Goal: Task Accomplishment & Management: Use online tool/utility

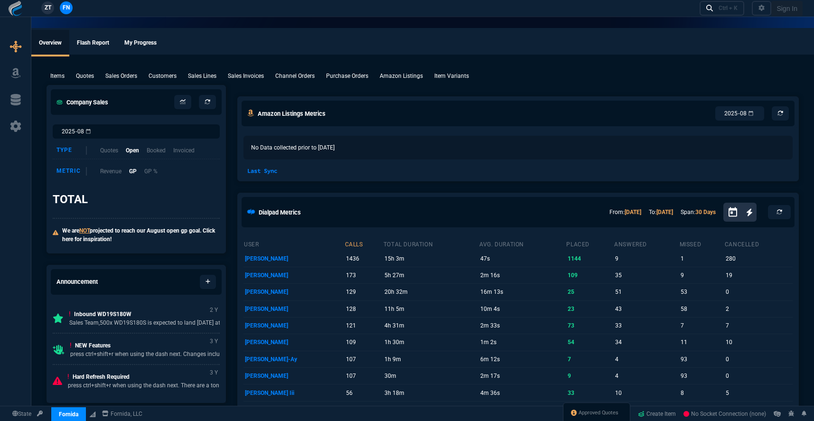
select select "19: totals"
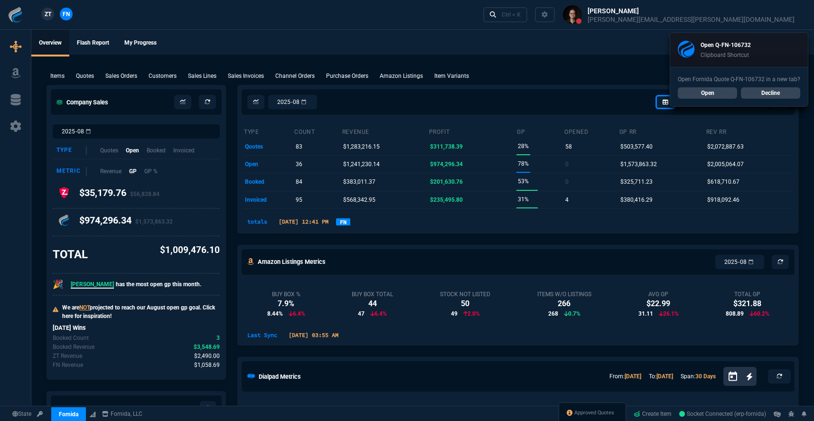
click at [711, 85] on div "Open Fornida Quote Q-FN-106732 in a new tab? Open Decline" at bounding box center [740, 86] width 138 height 39
click at [711, 87] on link "Open" at bounding box center [707, 92] width 59 height 11
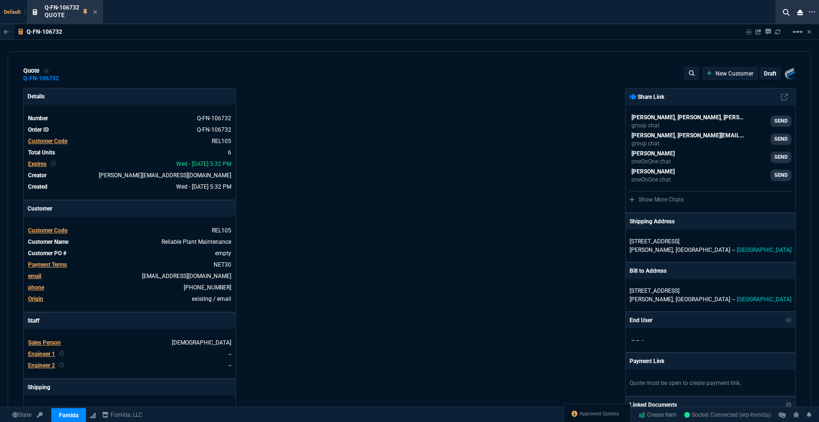
type input "15"
type input "150"
type input "100"
type input "250"
type input "90"
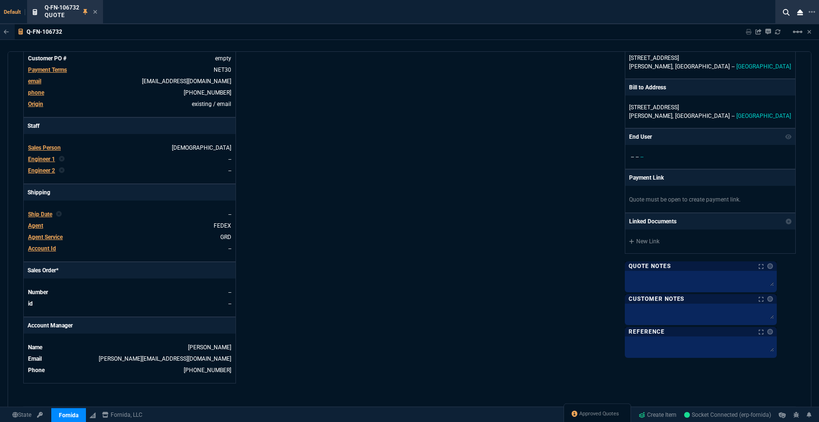
scroll to position [463, 0]
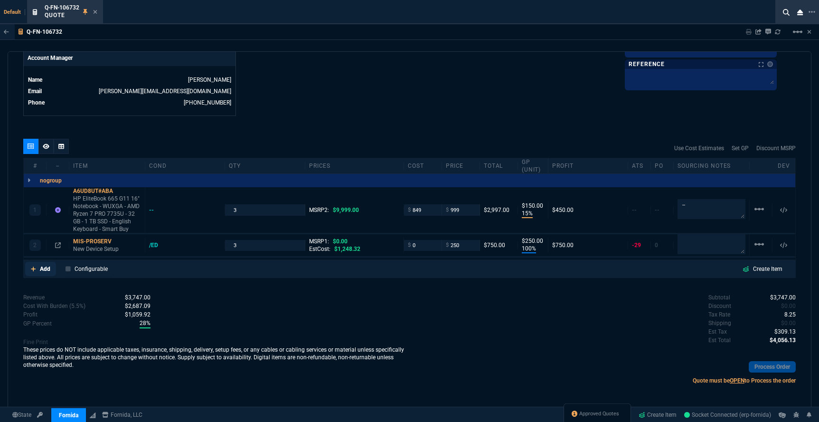
click at [36, 269] on link "Add" at bounding box center [40, 269] width 31 height 14
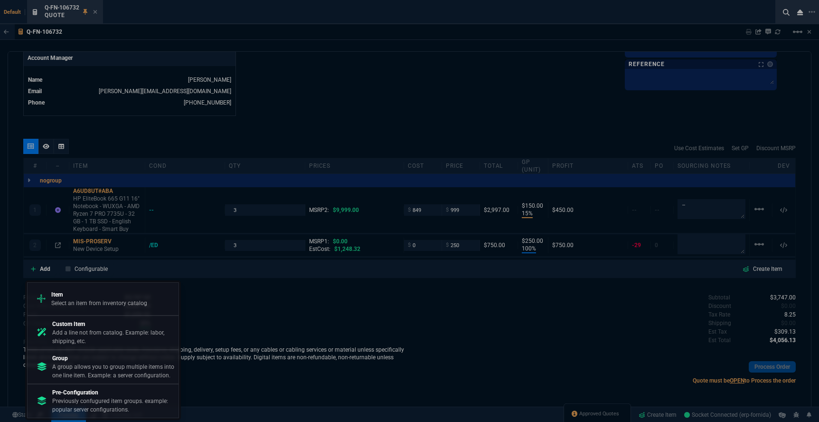
click at [366, 87] on div at bounding box center [409, 211] width 819 height 422
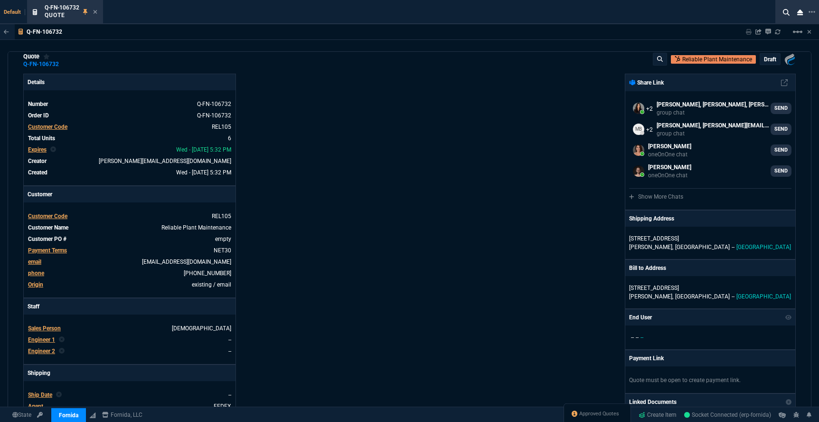
scroll to position [0, 0]
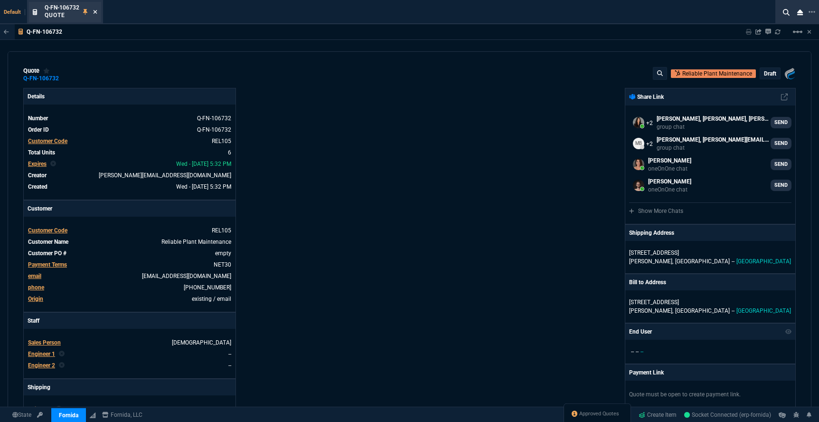
click at [96, 13] on icon at bounding box center [95, 12] width 4 height 6
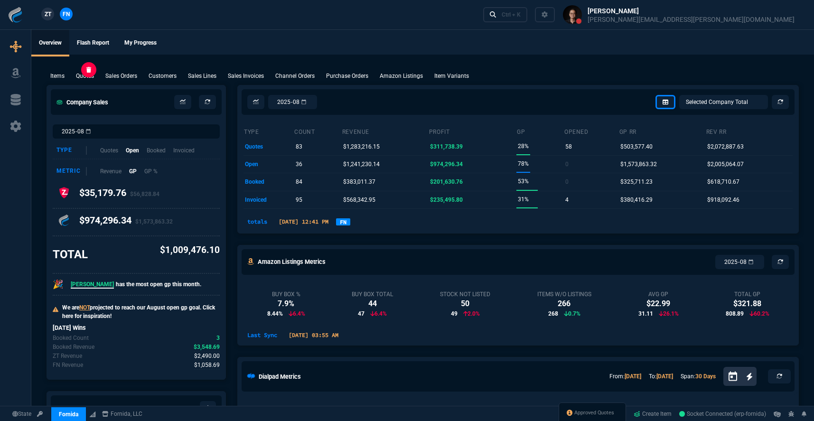
click at [78, 77] on p "Quotes" at bounding box center [85, 76] width 18 height 9
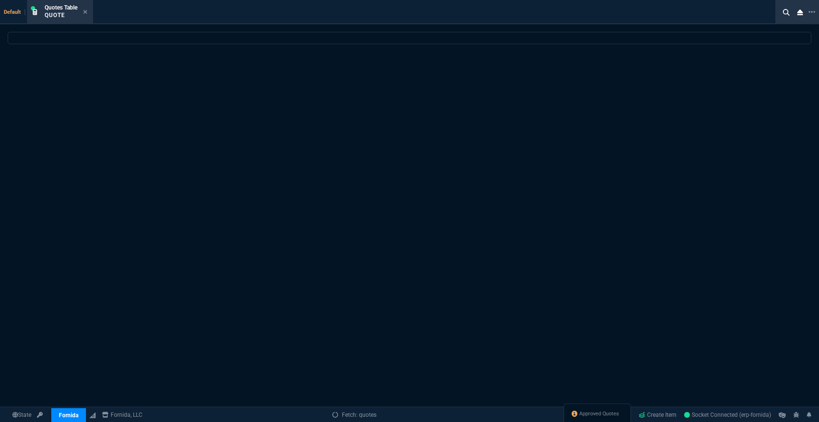
select select
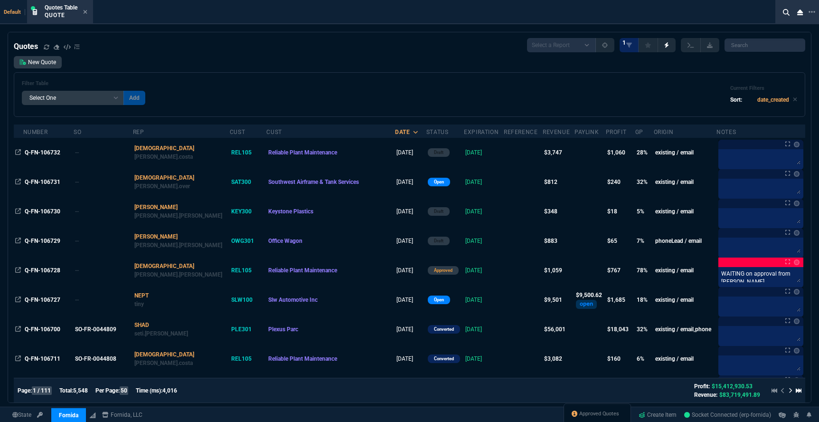
click at [778, 13] on div at bounding box center [797, 12] width 44 height 24
click at [783, 13] on icon at bounding box center [786, 12] width 7 height 7
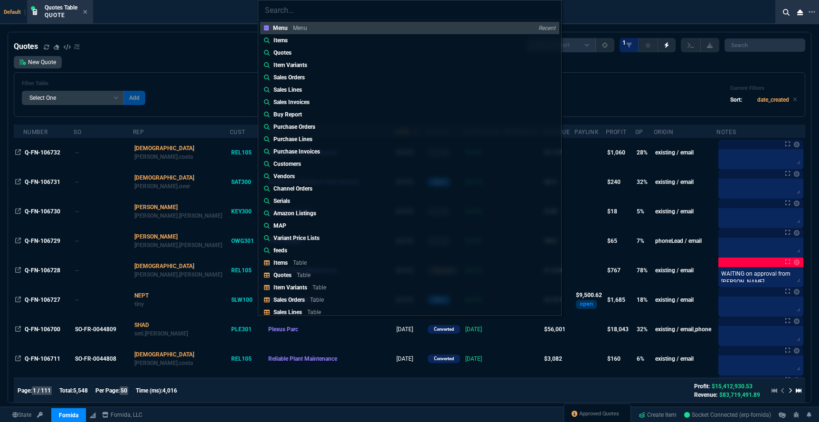
click at [760, 42] on div "Menu Menu Recent Items Quotes Item Variants Sales Orders Sales Lines Sales Invo…" at bounding box center [409, 211] width 819 height 422
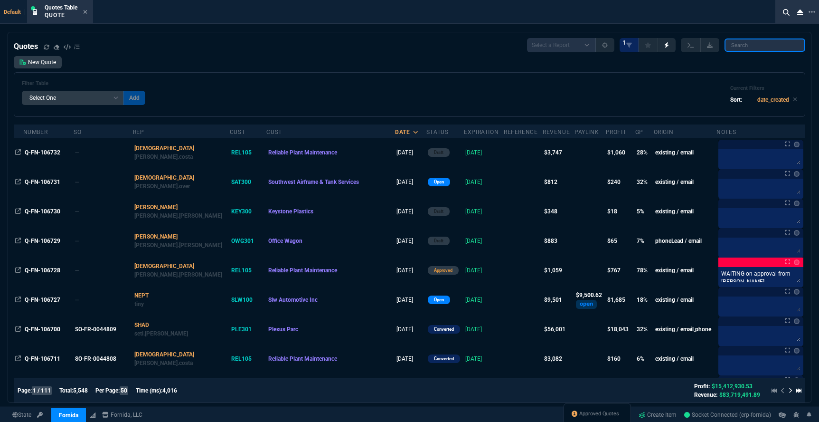
click at [759, 44] on input "search" at bounding box center [765, 44] width 81 height 13
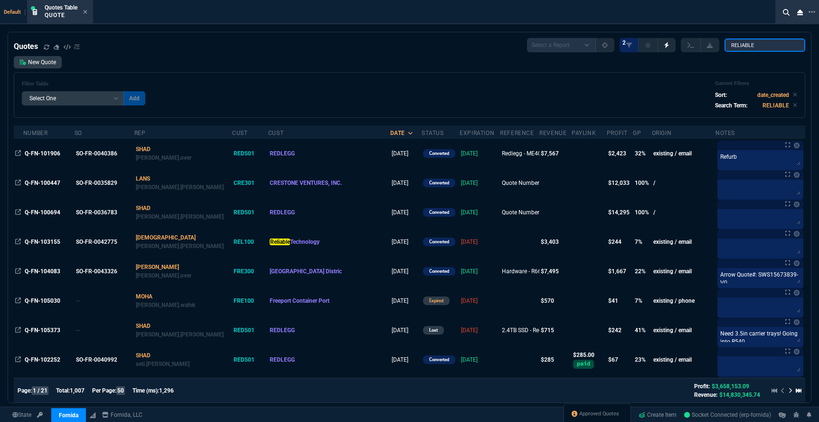
click at [771, 43] on input "RELIABLE" at bounding box center [765, 44] width 81 height 13
type input "RELIABLE PLANT"
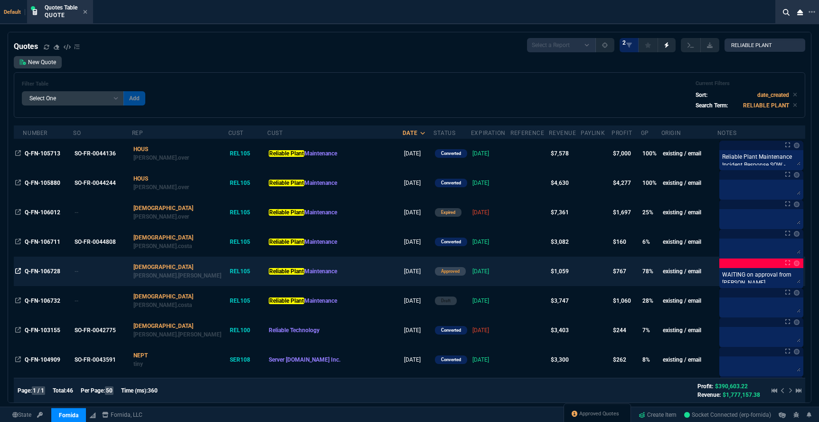
click at [20, 271] on icon at bounding box center [18, 271] width 6 height 6
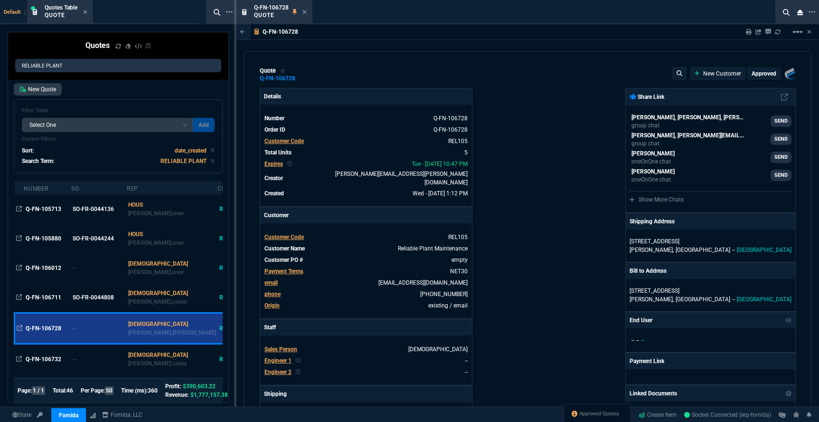
type input "100"
type input "250"
type input "12"
type input "14"
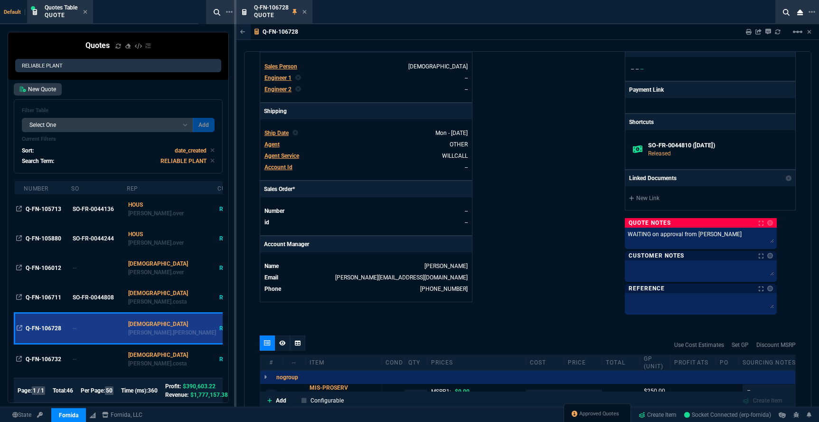
scroll to position [397, 0]
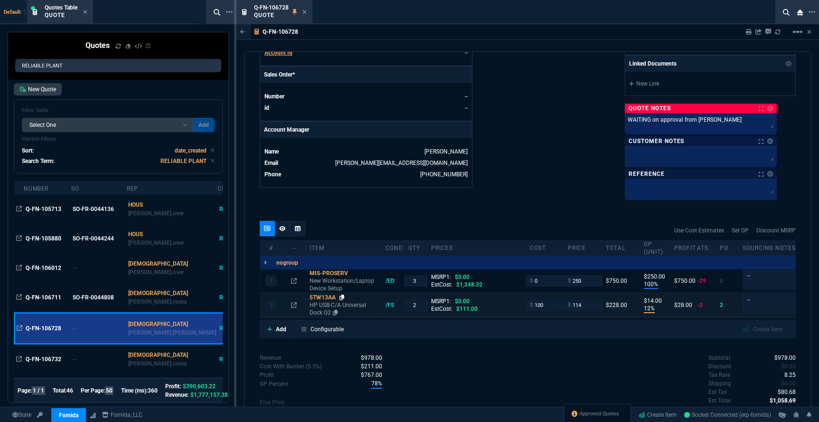
click at [342, 297] on icon at bounding box center [342, 297] width 5 height 6
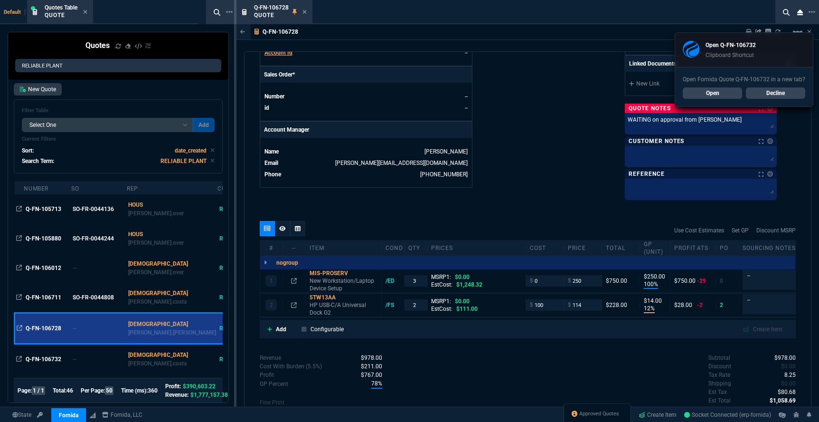
click at [730, 93] on link "Open" at bounding box center [712, 92] width 59 height 11
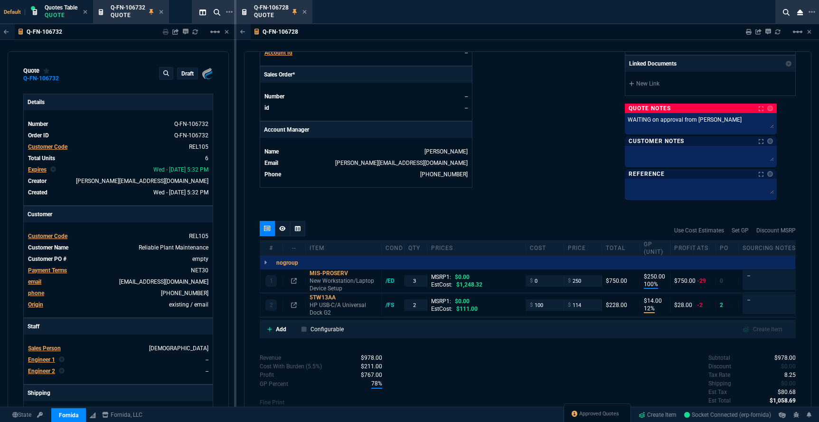
type input "15"
type input "150"
type input "100"
type input "250"
type input "90"
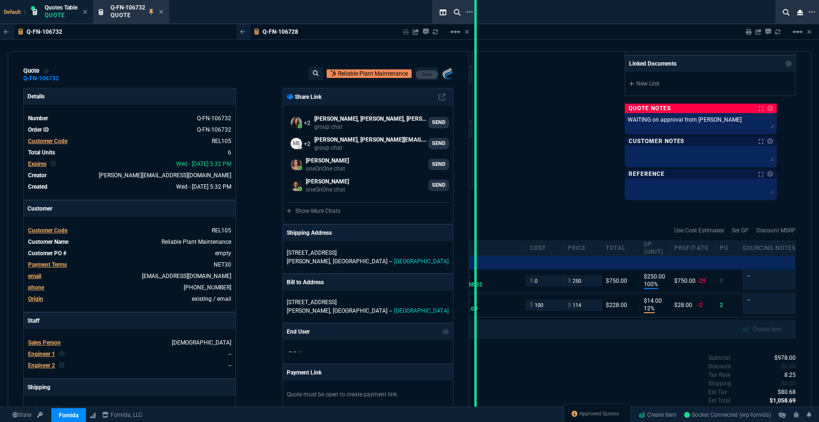
drag, startPoint x: 236, startPoint y: 92, endPoint x: 476, endPoint y: 101, distance: 240.5
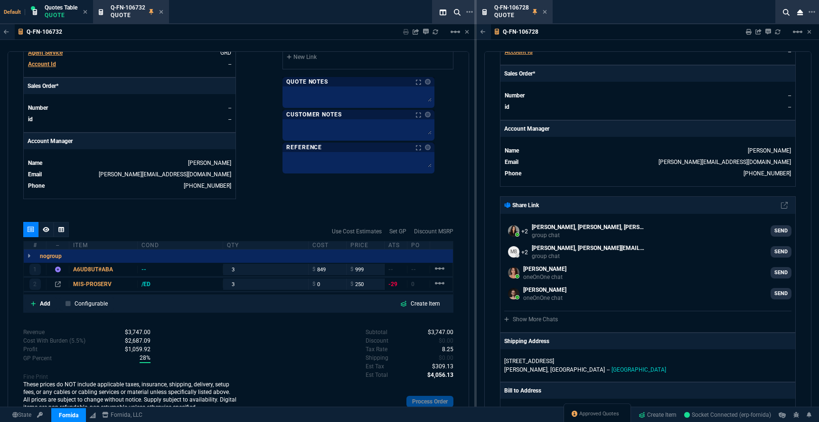
scroll to position [414, 0]
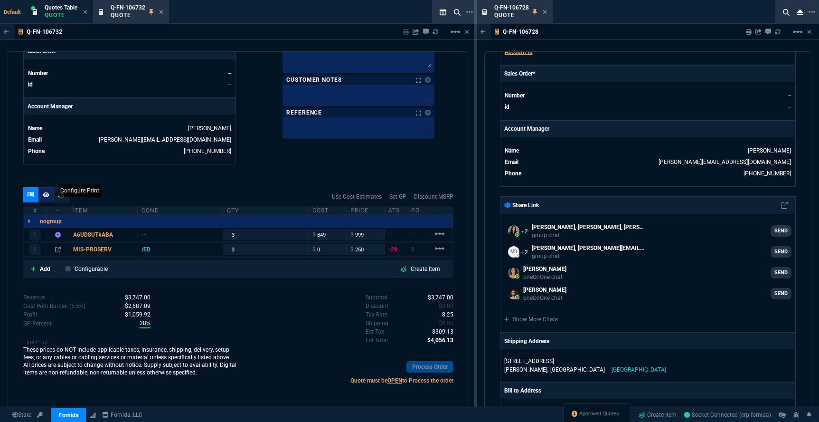
click at [50, 196] on div at bounding box center [45, 194] width 15 height 15
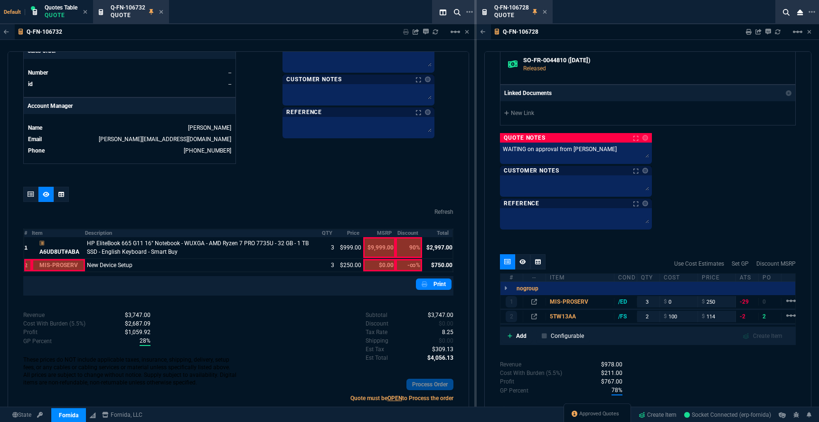
scroll to position [1049, 0]
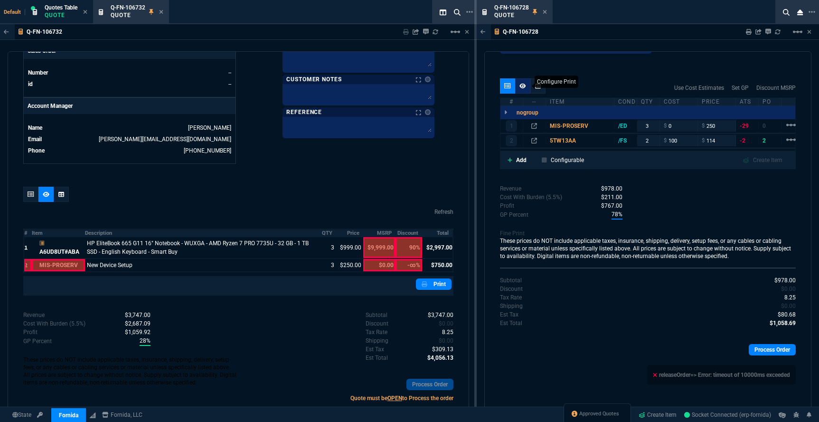
click at [521, 87] on icon at bounding box center [523, 85] width 7 height 5
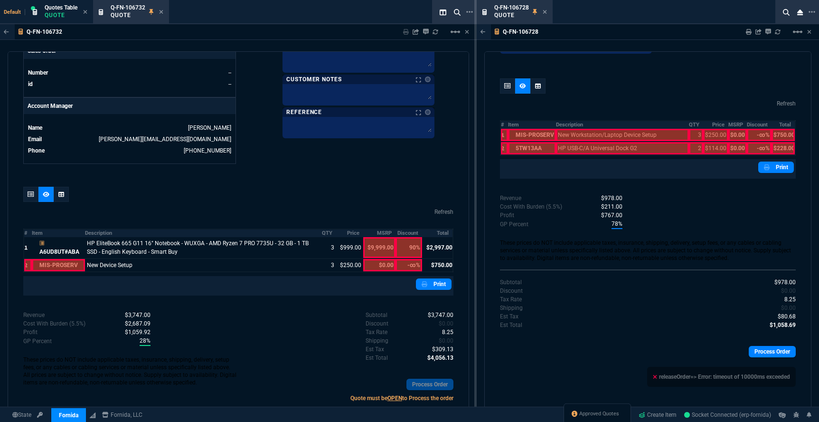
click at [527, 150] on div at bounding box center [532, 148] width 48 height 12
click at [537, 147] on div at bounding box center [532, 148] width 48 height 12
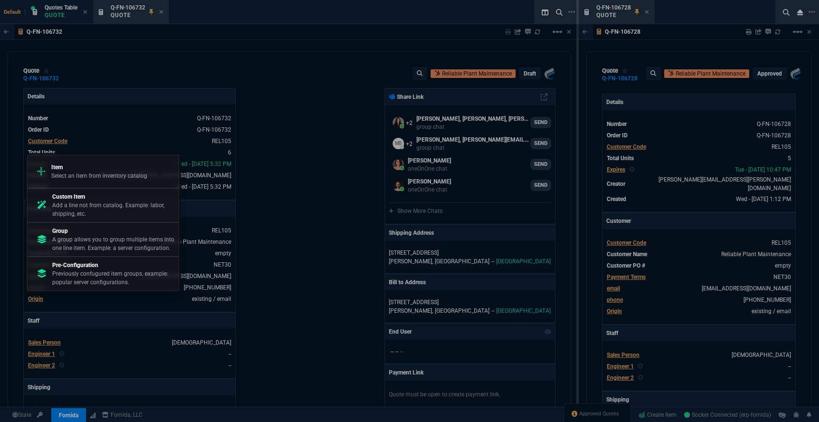
select select "19: totals"
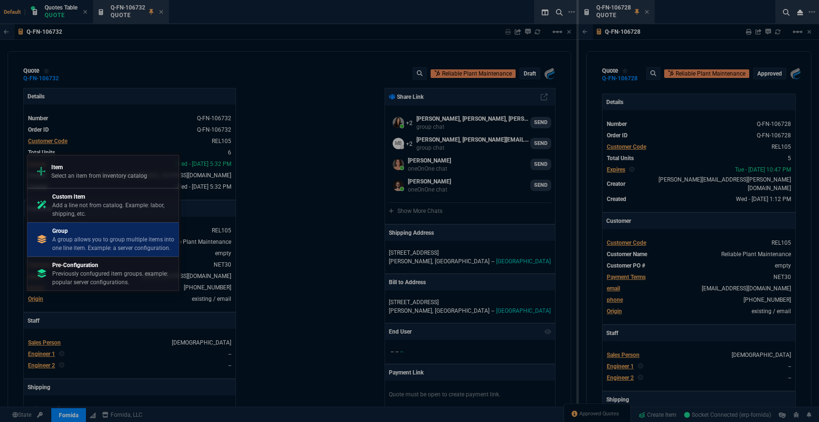
scroll to position [1049, 0]
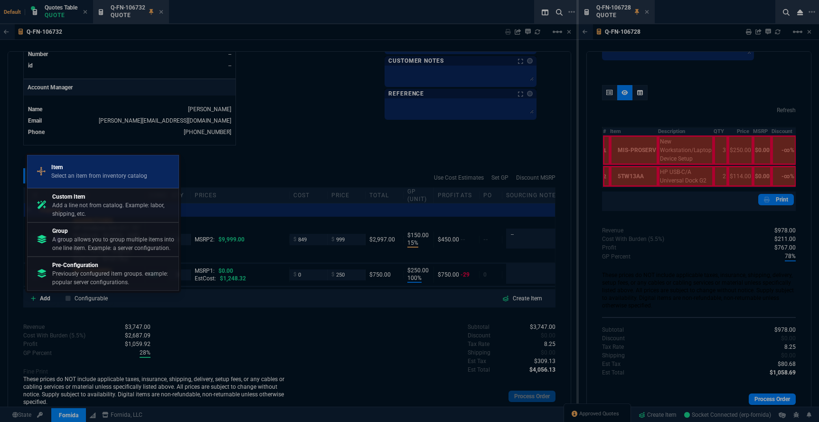
click at [92, 171] on p "Select an item from inventory catalog" at bounding box center [99, 175] width 96 height 9
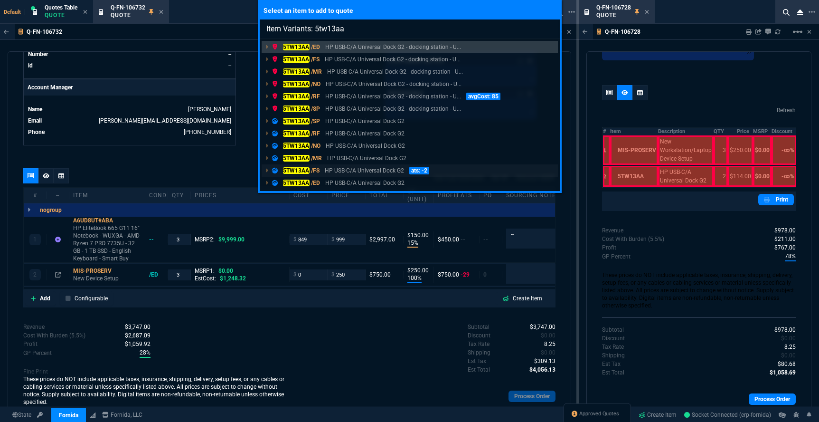
type input "Item Variants: 5tw13aa"
click at [343, 169] on p "HP USB-C/A Universal Dock G2" at bounding box center [364, 170] width 79 height 9
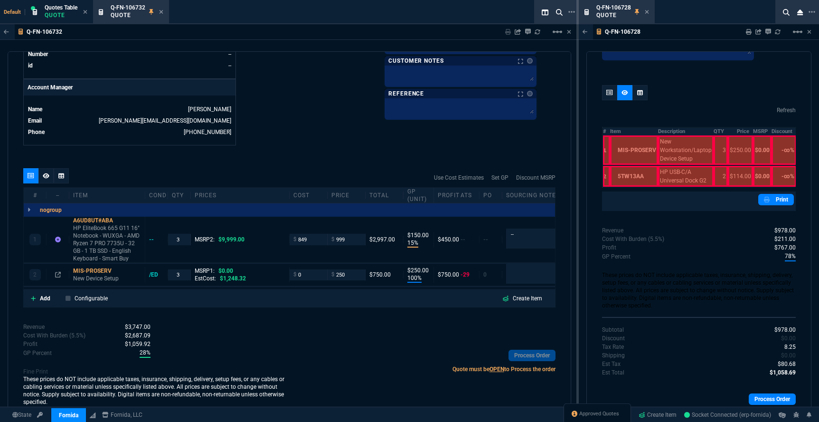
scroll to position [410, 0]
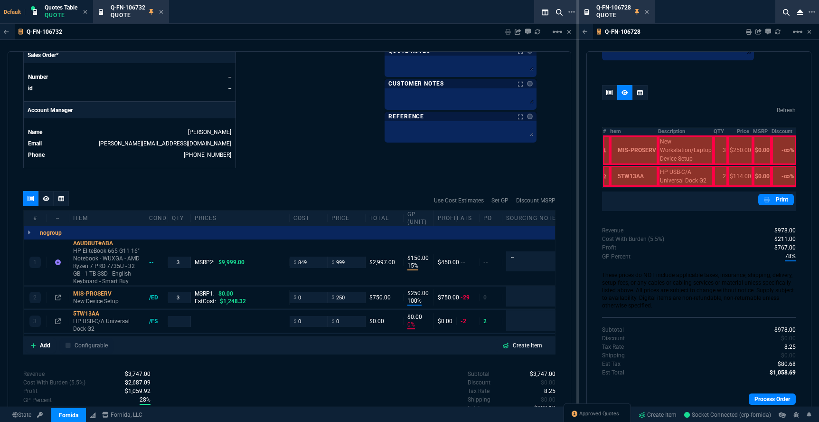
type input "0"
type input "309"
type input "100"
click at [180, 323] on nx-fornida-erp-document "Q-FN-106732 Sharing Q-FN-106732 Link Dev Link Share on Teams linear_scale quote…" at bounding box center [289, 239] width 579 height 431
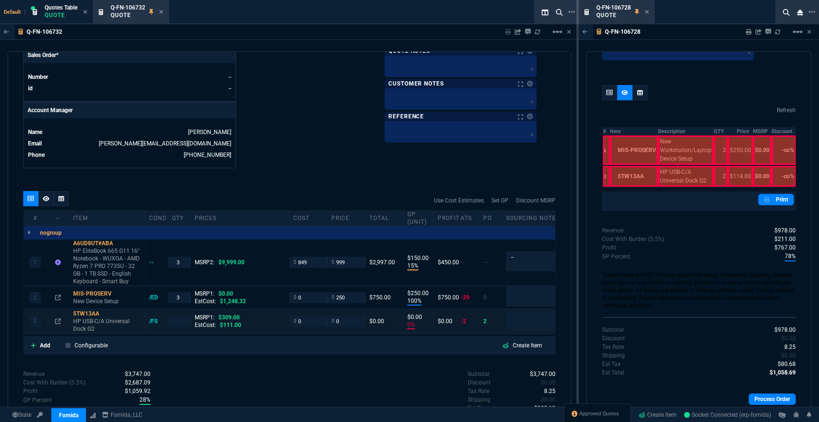
type input "15"
type input "150"
type input "100"
type input "250"
type input "0"
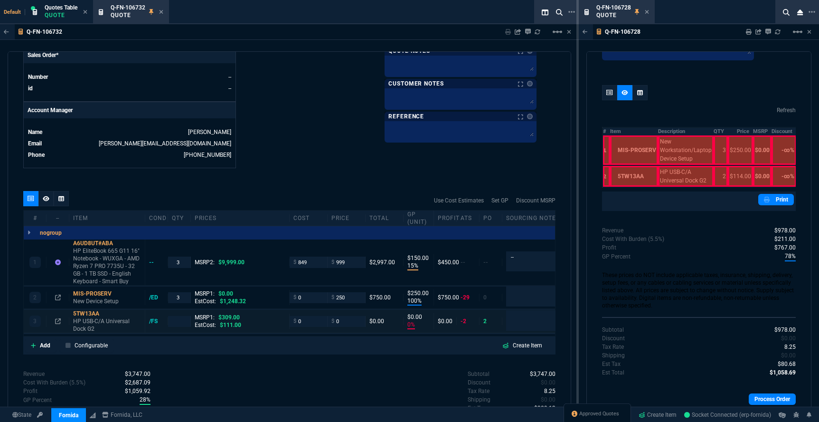
type input "0"
type input "90"
type input "100"
click at [179, 321] on input "number" at bounding box center [179, 321] width 15 height 11
type input "2"
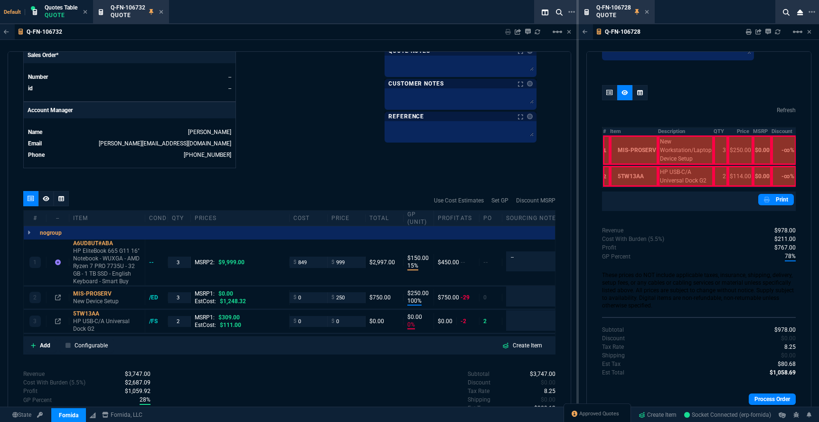
click at [238, 374] on div "Revenue $3,747.00 Cost $2,547.00 Cost With Burden (5.5%) $2,687.09 Profit $1,05…" at bounding box center [156, 417] width 266 height 97
click at [99, 291] on div "MIS-PROSERV" at bounding box center [107, 294] width 68 height 8
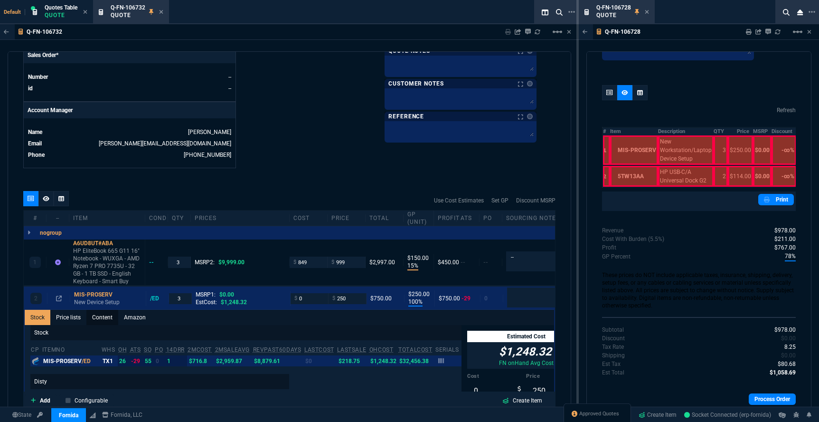
click at [103, 315] on link "Content" at bounding box center [102, 317] width 32 height 15
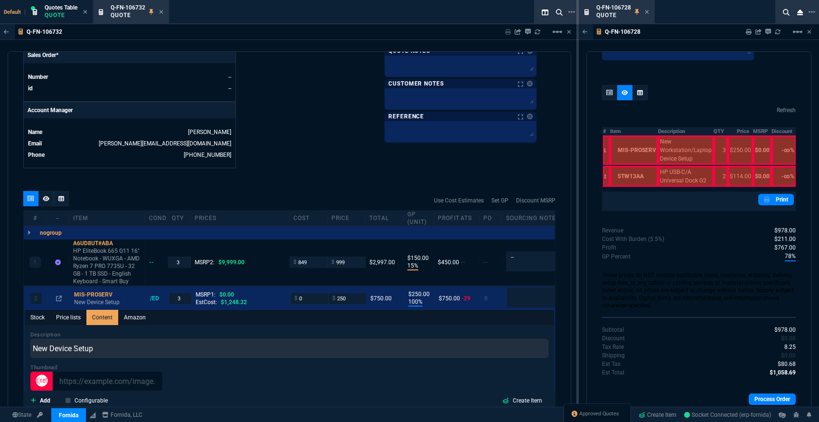
scroll to position [0, 0]
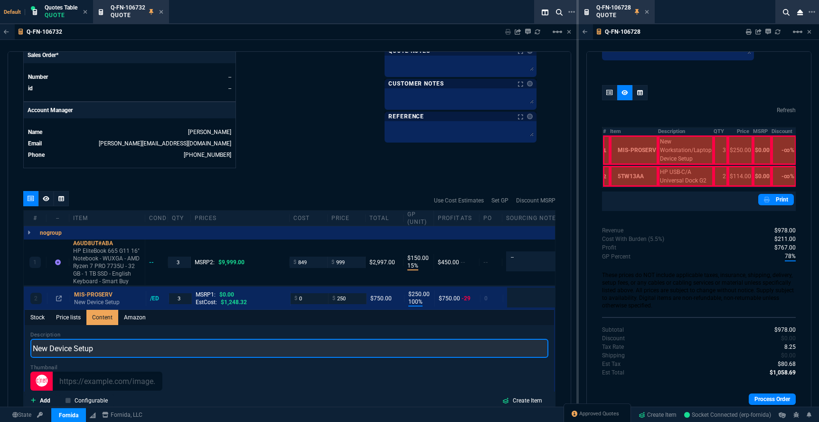
drag, startPoint x: 119, startPoint y: 348, endPoint x: 6, endPoint y: 345, distance: 113.1
type input "New Workstation/Laptop Device Setup"
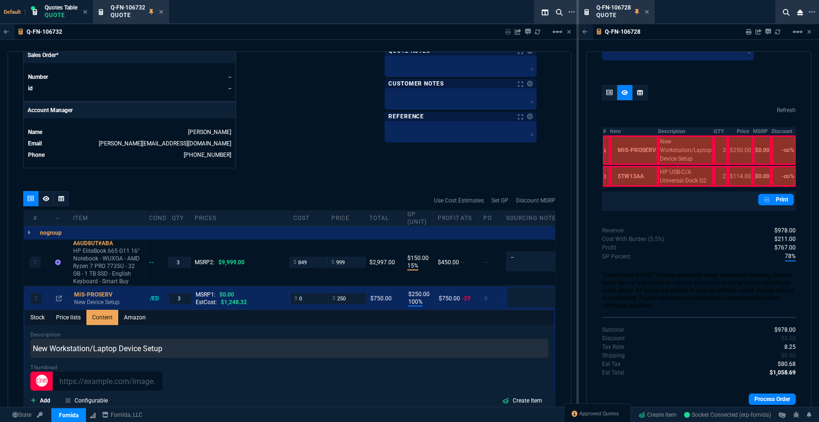
drag, startPoint x: 311, startPoint y: 157, endPoint x: 308, endPoint y: 166, distance: 10.1
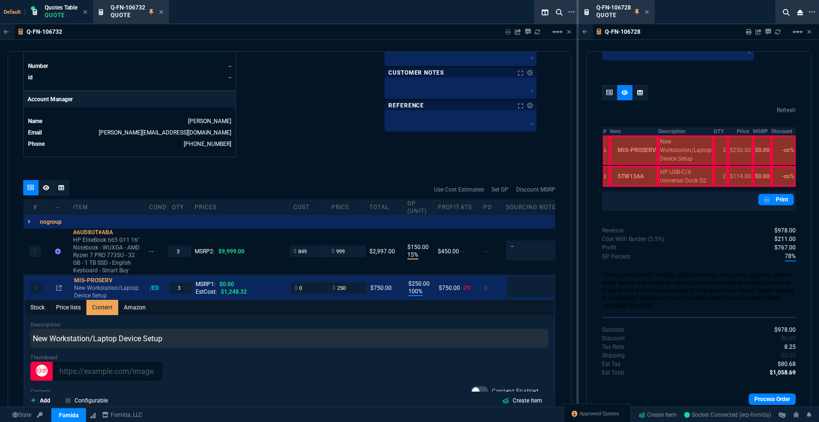
scroll to position [426, 0]
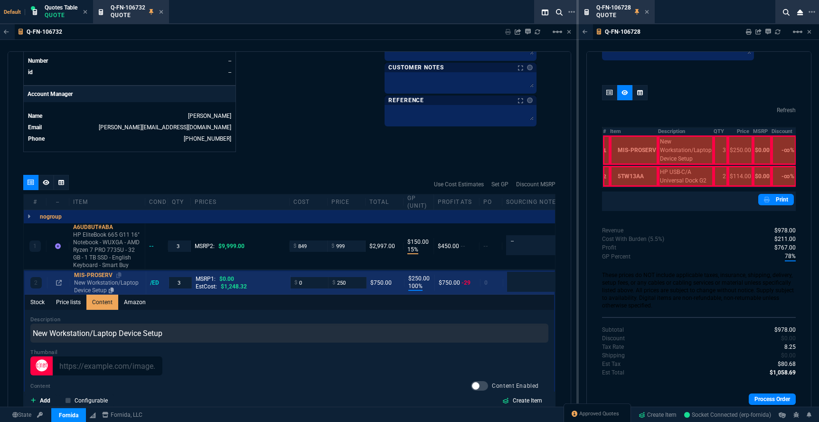
click at [86, 274] on div "MIS-PROSERV" at bounding box center [108, 275] width 68 height 8
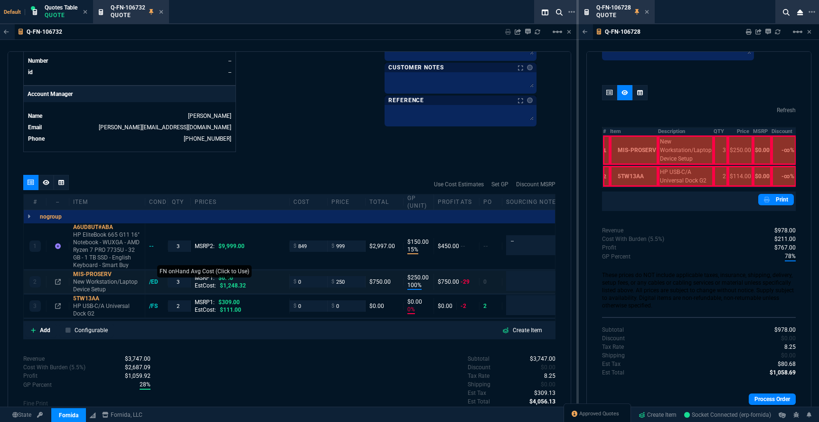
type input "100"
type input "250"
click at [303, 307] on input "0" at bounding box center [308, 305] width 30 height 11
type input "100"
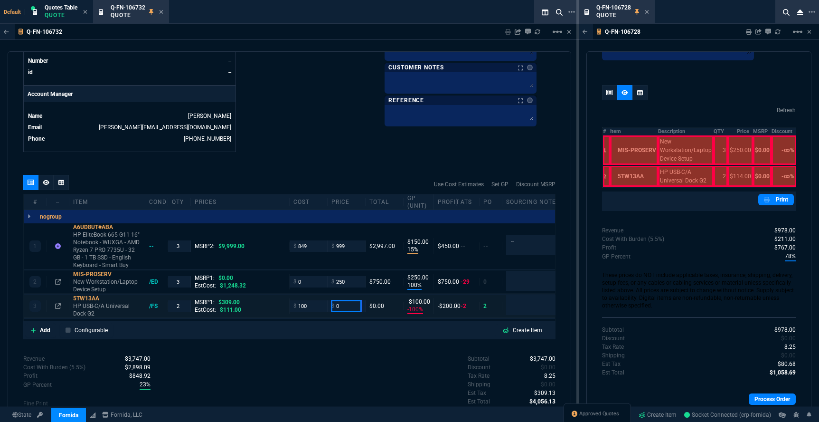
type input "-100"
type input "1"
type input "115"
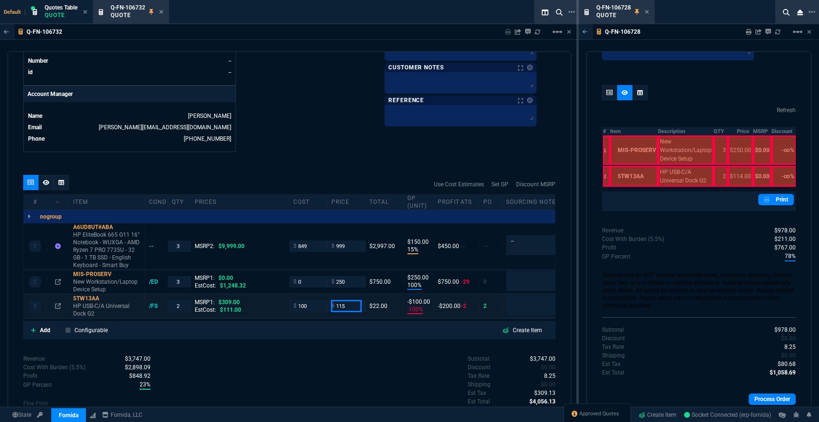
type input "-9900"
type input "-99"
type input "114"
type input "12"
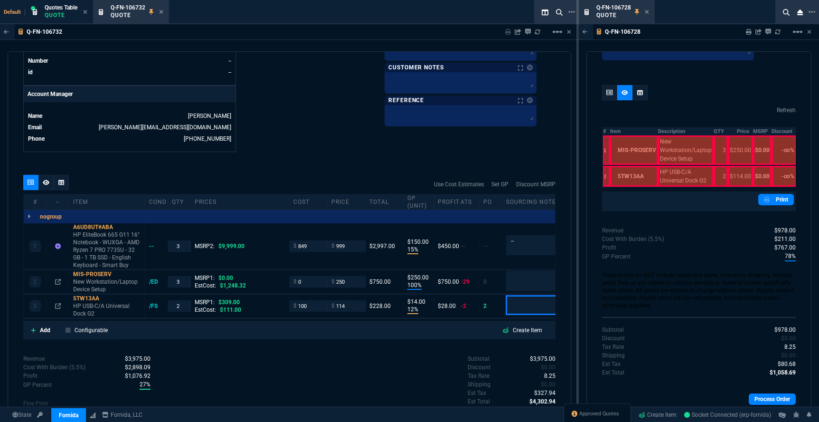
type input "14"
type input "63"
click at [365, 377] on div "Subtotal $3,975.00 Discount $0.00 Tax Rate 8.25 Shipping $0.00 Est Tax $327.94 …" at bounding box center [422, 380] width 266 height 52
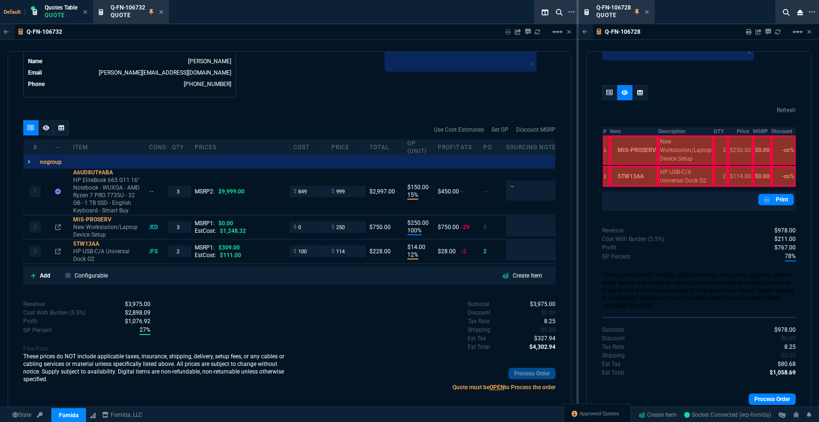
scroll to position [487, 0]
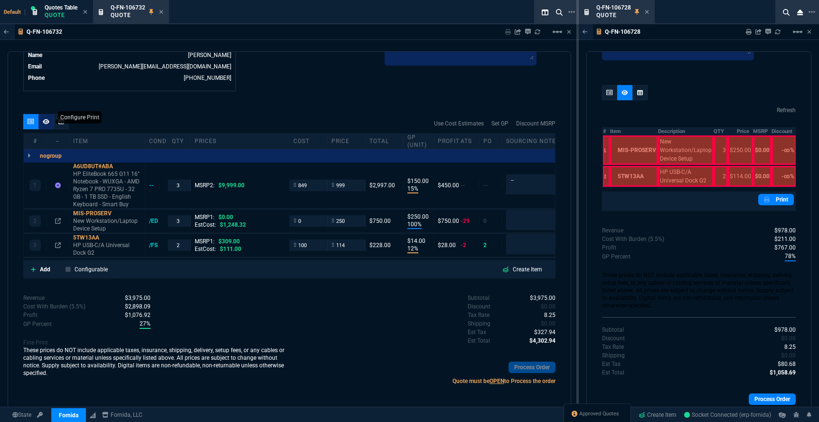
click at [47, 122] on icon at bounding box center [46, 121] width 7 height 5
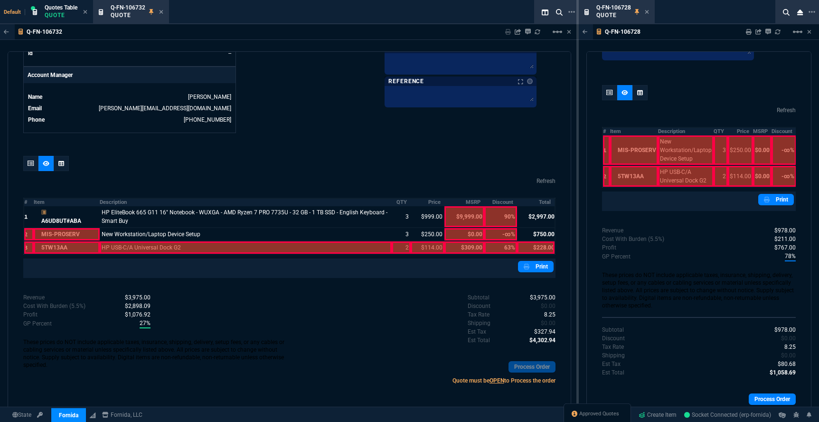
scroll to position [430, 0]
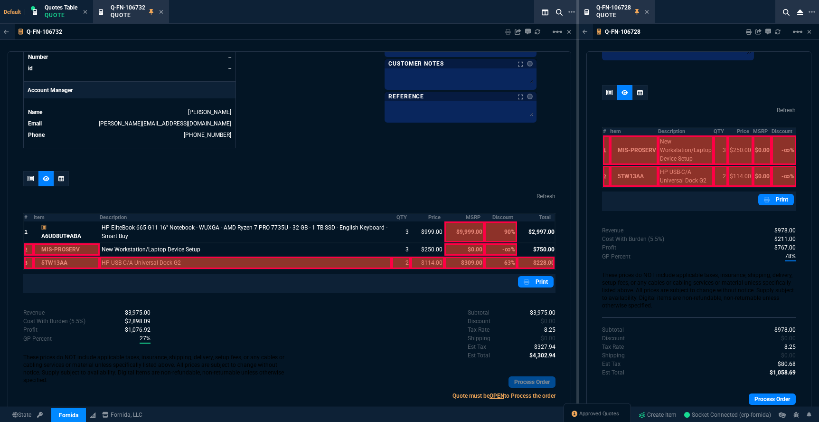
click at [157, 262] on div at bounding box center [246, 262] width 292 height 12
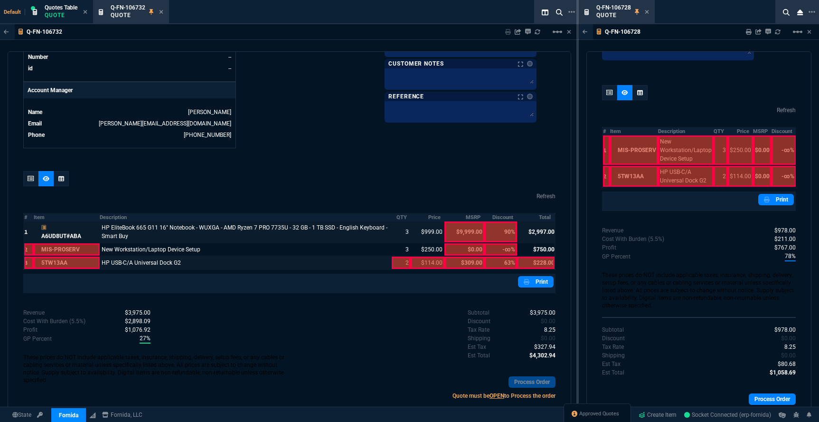
click at [79, 236] on div at bounding box center [67, 231] width 66 height 21
click at [397, 265] on div at bounding box center [401, 262] width 19 height 12
click at [429, 261] on div at bounding box center [428, 262] width 34 height 12
click at [532, 263] on div at bounding box center [536, 262] width 38 height 12
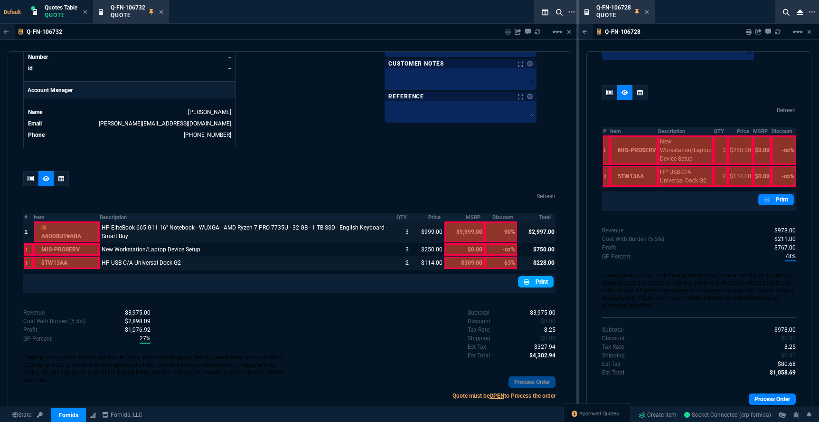
click at [528, 284] on link "Print" at bounding box center [536, 281] width 36 height 11
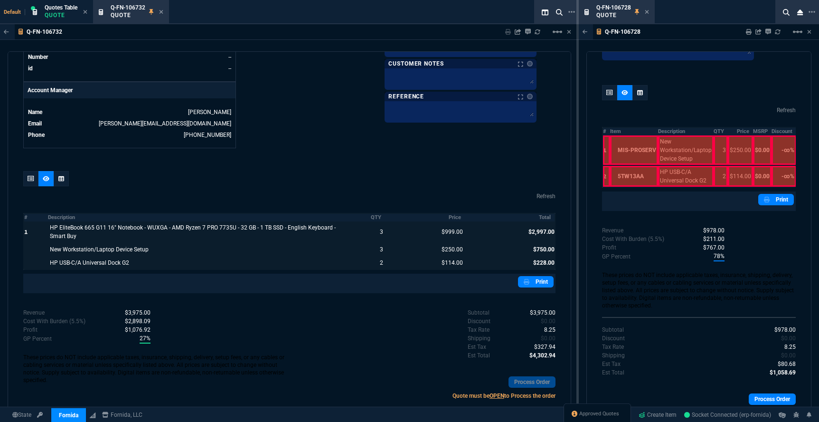
scroll to position [437, 0]
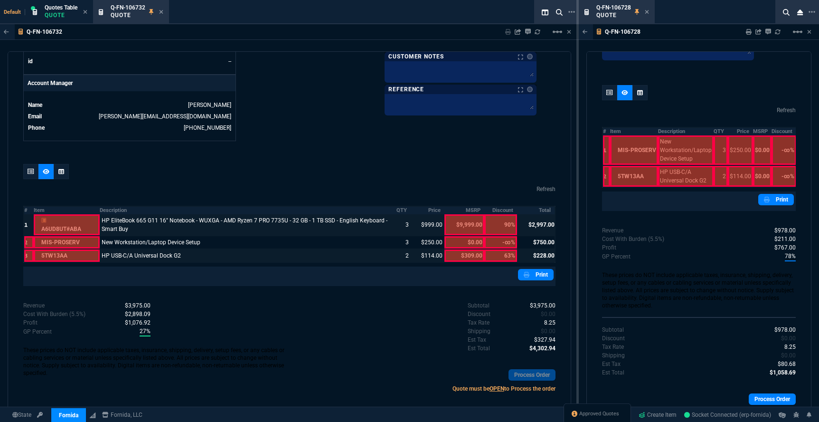
click at [151, 227] on div at bounding box center [246, 224] width 292 height 21
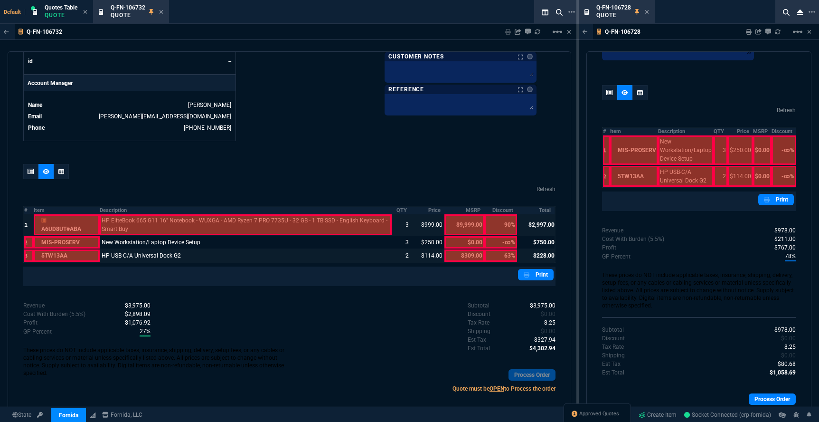
click at [146, 227] on div at bounding box center [246, 224] width 292 height 21
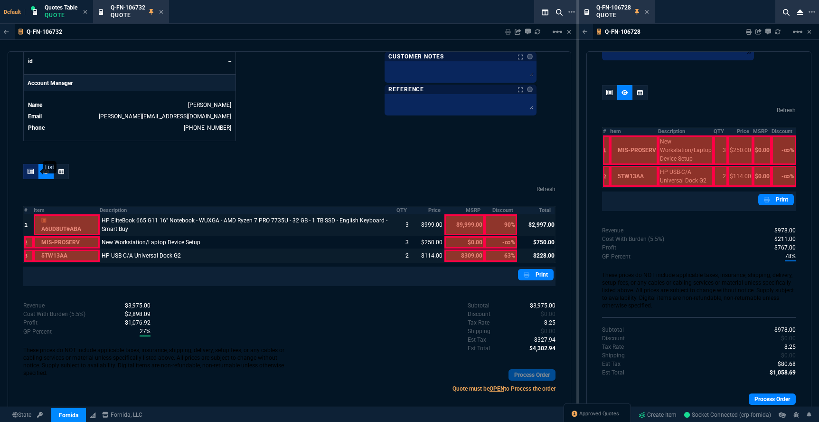
click at [29, 172] on icon at bounding box center [31, 172] width 7 height 6
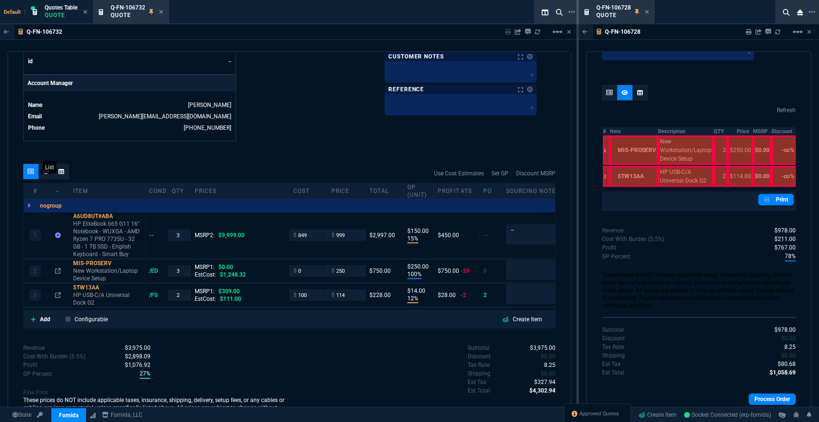
type input "15"
type input "150"
type input "100"
type input "250"
type input "12"
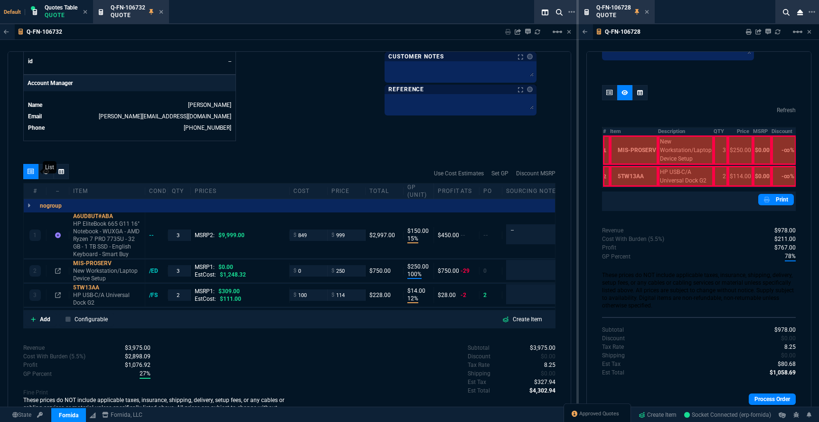
type input "14"
type input "90"
type input "63"
click at [91, 222] on p "HP EliteBook 665 G11 16" Notebook - WUXGA - AMD Ryzen 7 PRO 7735U - 32 GB - 1 T…" at bounding box center [107, 239] width 68 height 38
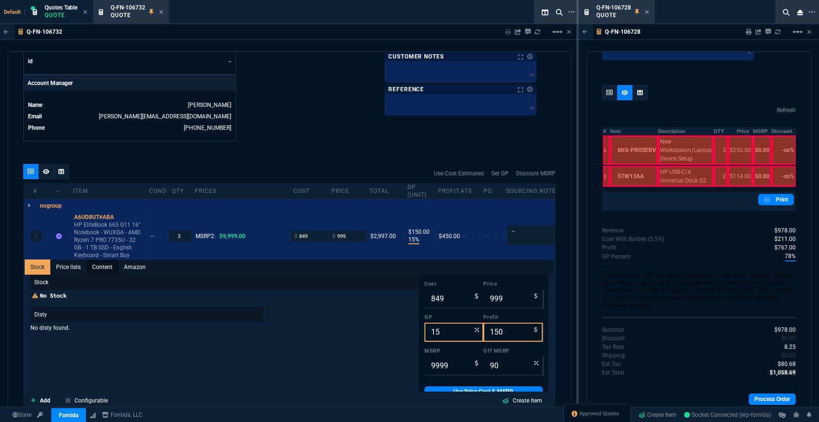
click at [106, 272] on link "Content" at bounding box center [102, 266] width 32 height 15
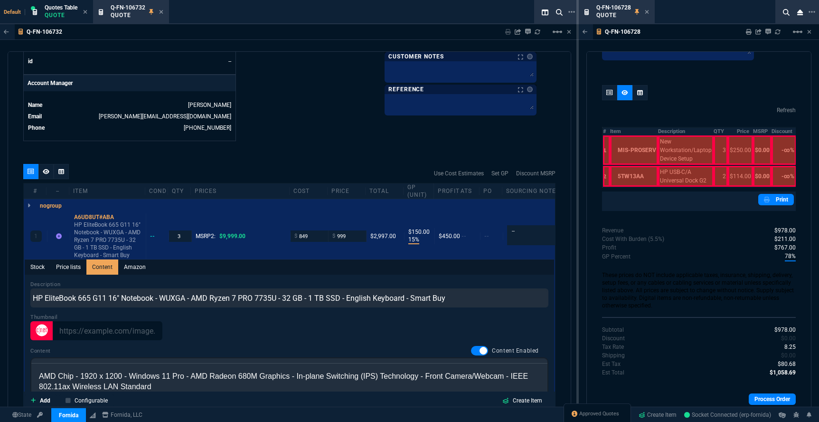
scroll to position [0, 0]
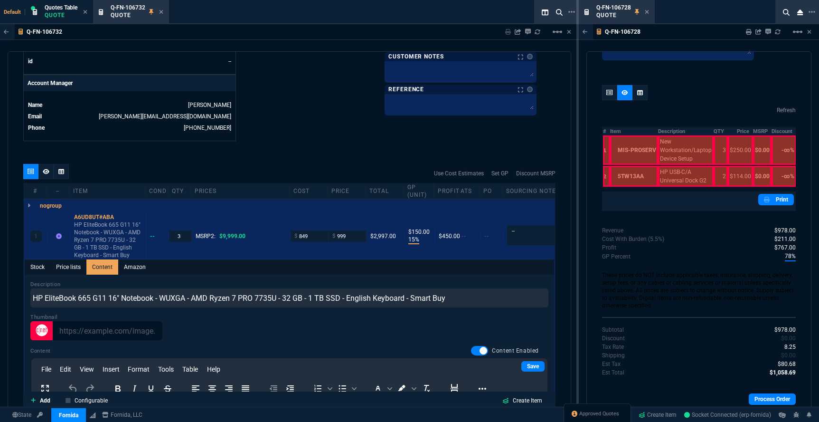
click at [475, 352] on div at bounding box center [479, 350] width 17 height 9
checkbox input "false"
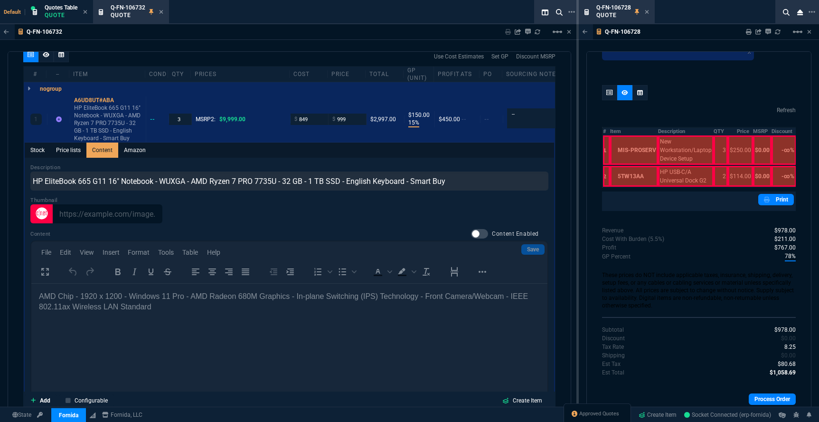
scroll to position [510, 0]
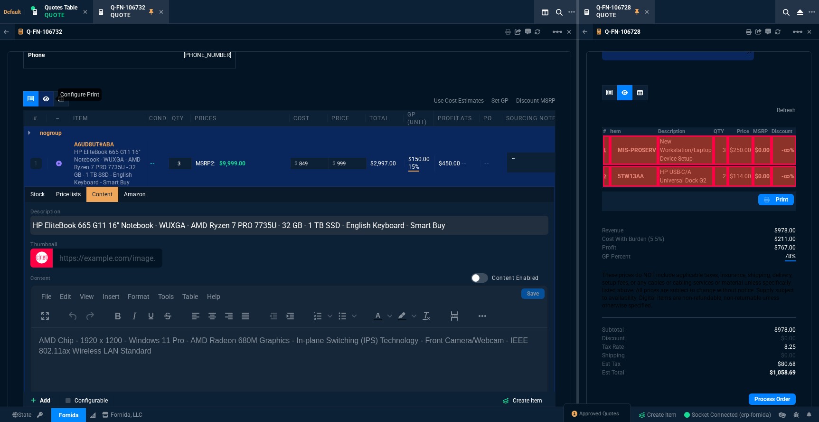
click at [43, 97] on icon at bounding box center [46, 99] width 7 height 6
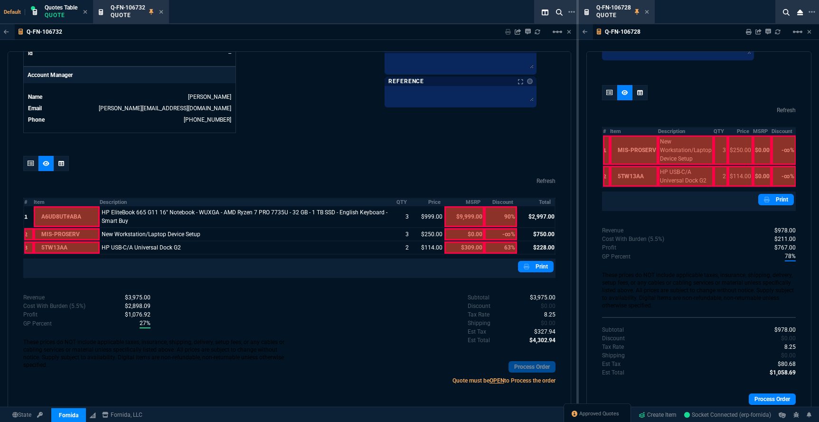
scroll to position [430, 0]
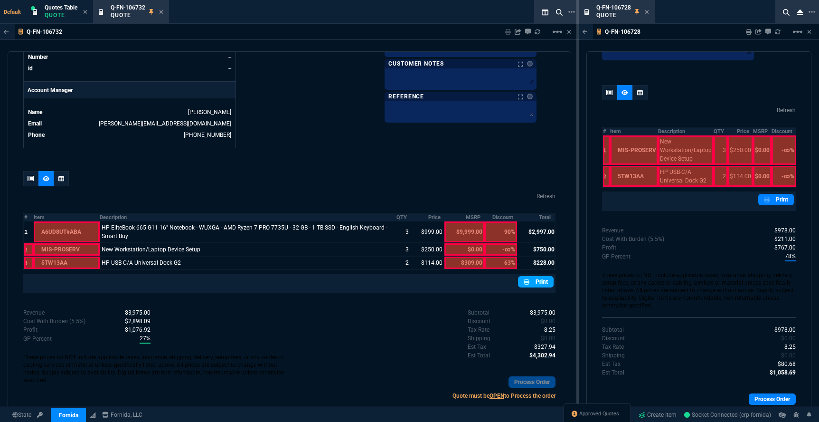
click at [538, 287] on link "Print" at bounding box center [536, 281] width 36 height 11
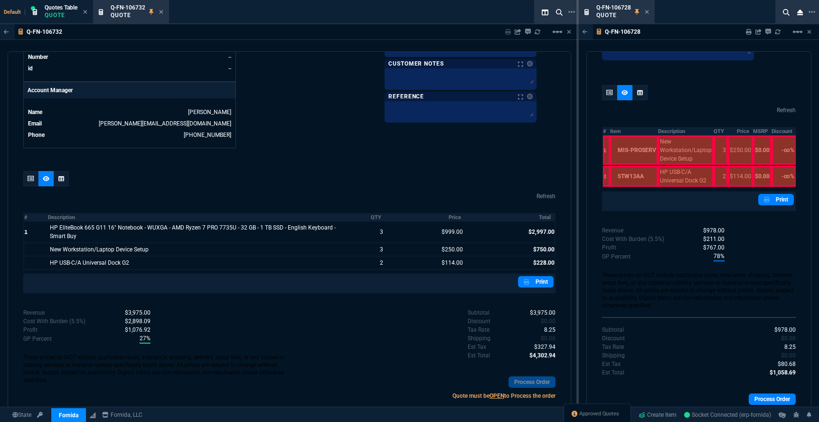
scroll to position [437, 0]
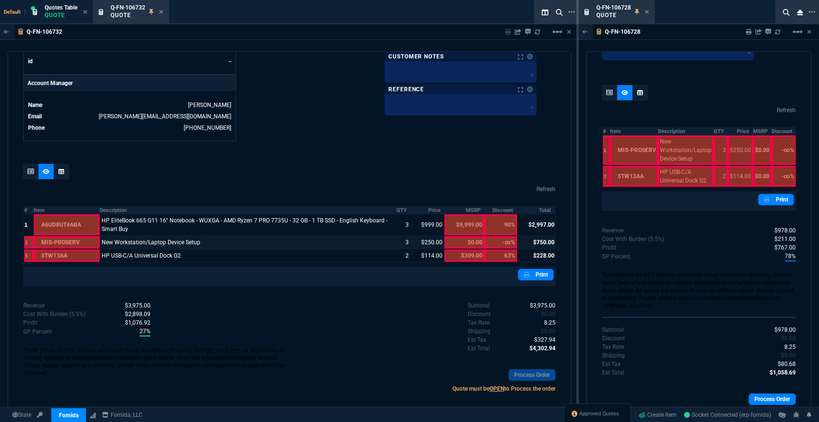
click at [28, 243] on div at bounding box center [28, 242] width 9 height 12
click at [28, 256] on div at bounding box center [28, 255] width 9 height 12
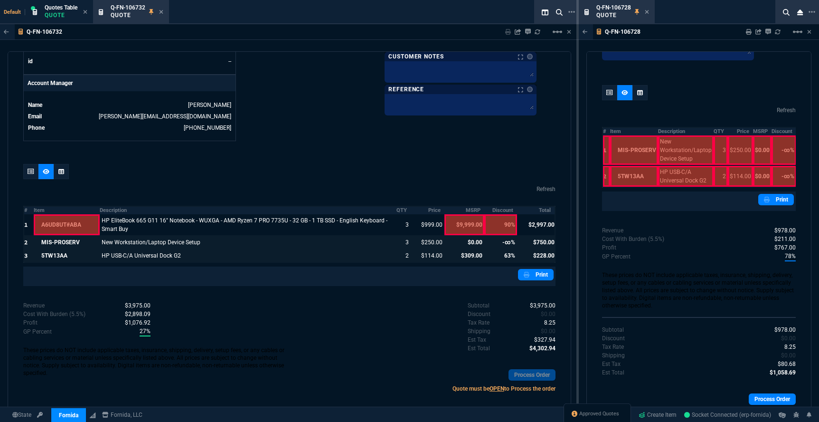
click at [47, 239] on div at bounding box center [67, 242] width 66 height 12
click at [52, 253] on div at bounding box center [67, 255] width 66 height 12
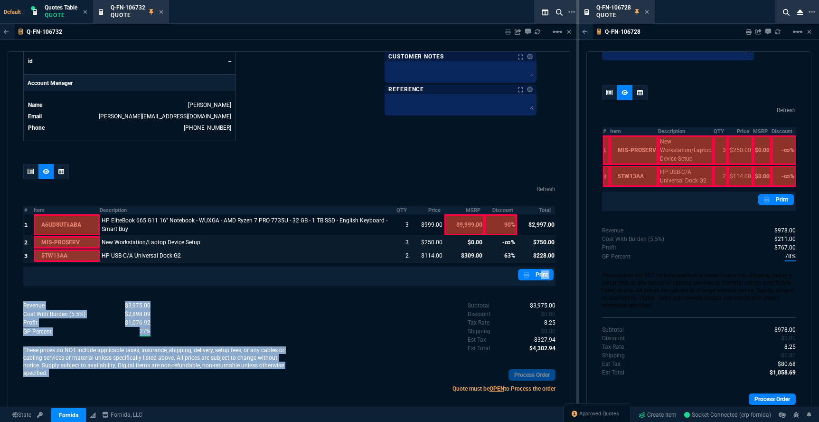
drag, startPoint x: 533, startPoint y: 277, endPoint x: 461, endPoint y: 281, distance: 71.8
click at [457, 292] on div "quote Q-FN-106732 Reliable Plant Maintenance draft Fornida, LLC 2609 Technology…" at bounding box center [290, 230] width 564 height 359
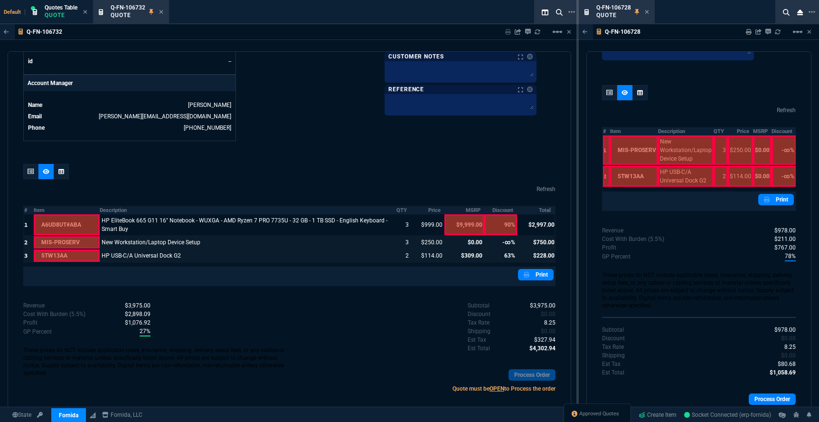
click at [472, 239] on div at bounding box center [464, 242] width 40 height 12
click at [469, 255] on div at bounding box center [464, 255] width 40 height 12
click at [508, 256] on div at bounding box center [500, 255] width 33 height 12
click at [505, 244] on div at bounding box center [500, 242] width 33 height 12
click at [538, 273] on link "Print" at bounding box center [536, 274] width 36 height 11
